Goal: Task Accomplishment & Management: Use online tool/utility

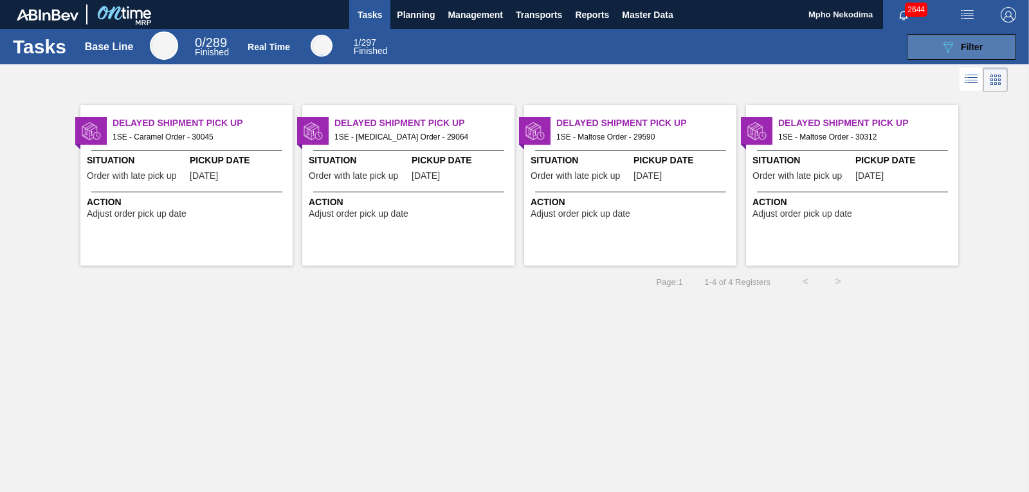
click at [921, 47] on button "089F7B8B-B2A5-4AFE-B5C0-19BA573D28AC Filter" at bounding box center [961, 47] width 109 height 26
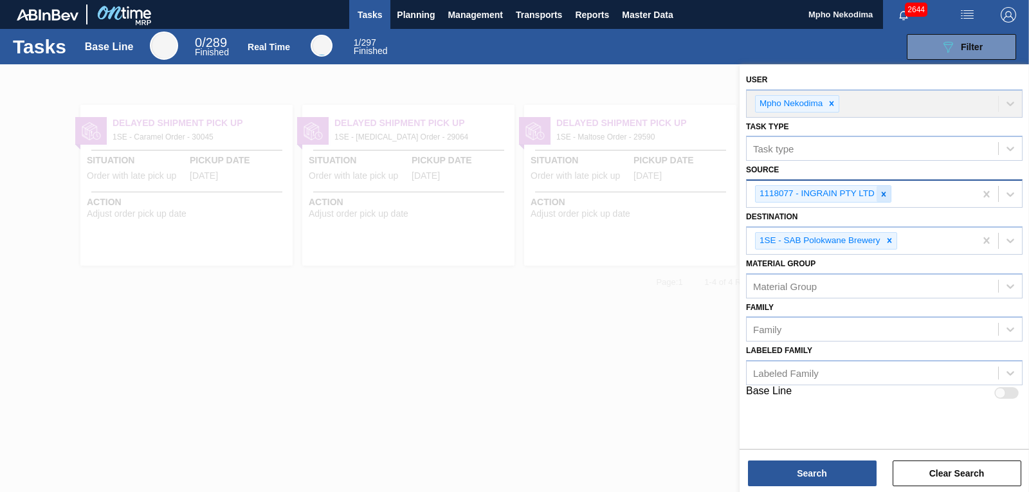
click at [882, 196] on icon at bounding box center [884, 194] width 5 height 5
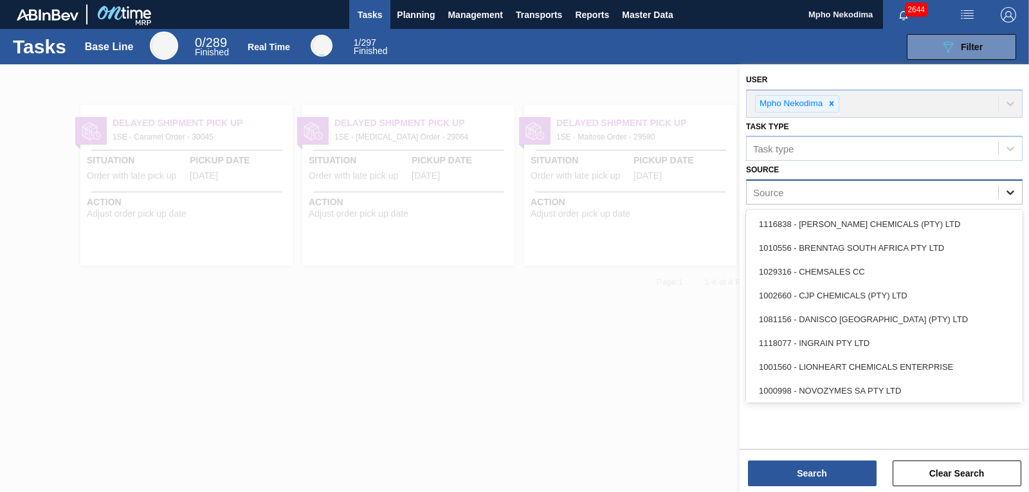
click at [1004, 192] on icon at bounding box center [1010, 192] width 13 height 13
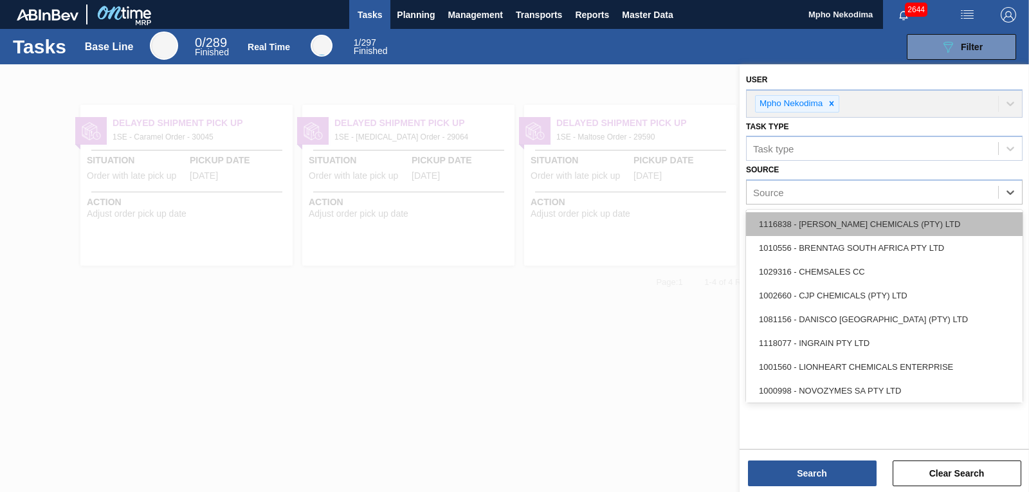
click at [860, 224] on div "1116838 - [PERSON_NAME] CHEMICALS (PTY) LTD" at bounding box center [884, 224] width 277 height 24
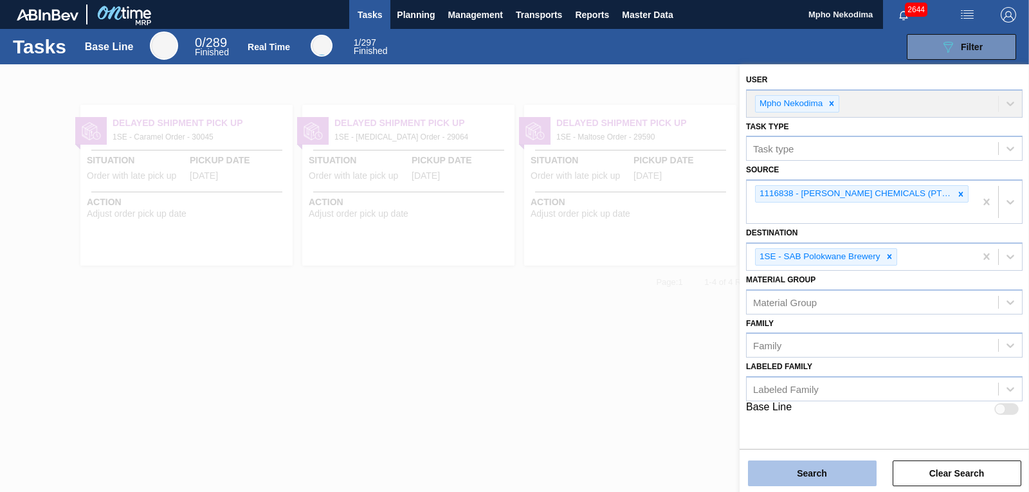
click at [843, 465] on button "Search" at bounding box center [812, 474] width 129 height 26
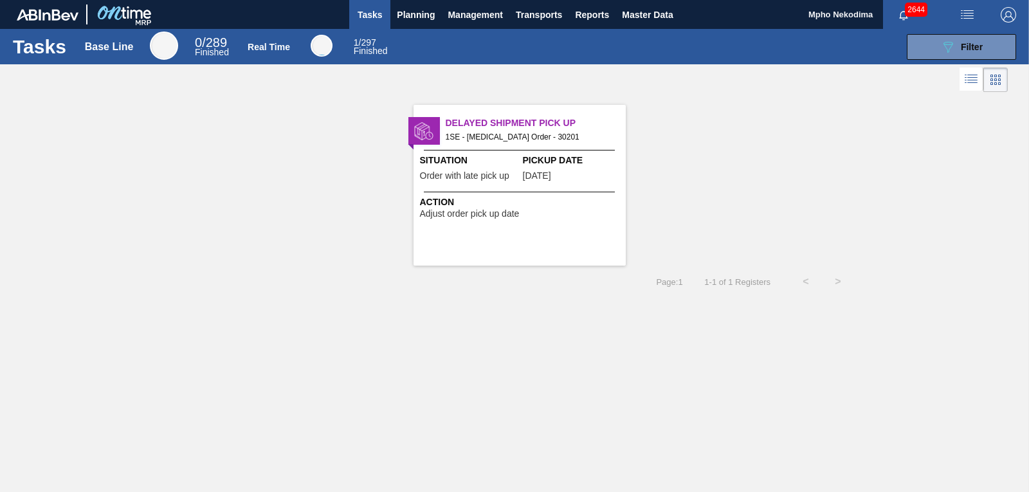
click at [448, 175] on span "Order with late pick up" at bounding box center [464, 176] width 89 height 10
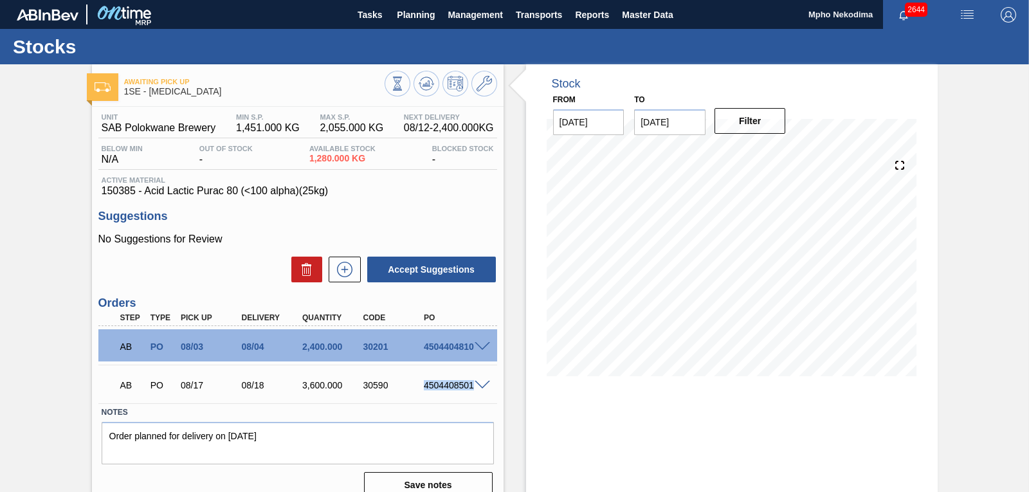
drag, startPoint x: 425, startPoint y: 388, endPoint x: 477, endPoint y: 389, distance: 52.8
click at [477, 389] on div "AB PO 08/17 08/18 3,600.000 30590 4504408501" at bounding box center [297, 384] width 399 height 32
copy div "4504408501"
